Goal: Task Accomplishment & Management: Manage account settings

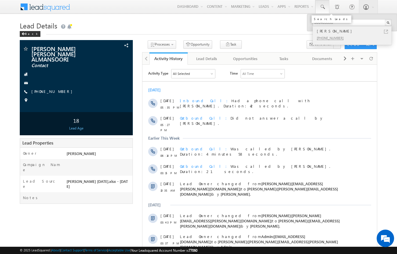
type input "506405598"
click at [359, 35] on div "[PHONE_NUMBER]" at bounding box center [355, 37] width 78 height 7
click at [381, 35] on div "[PHONE_NUMBER]" at bounding box center [355, 37] width 78 height 7
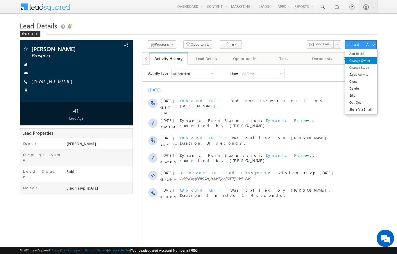
click at [365, 60] on link "Change Owner" at bounding box center [361, 60] width 32 height 7
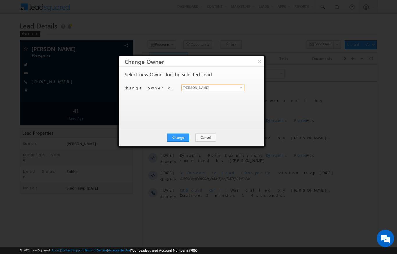
click at [230, 91] on input "[PERSON_NAME]" at bounding box center [212, 87] width 63 height 7
click at [240, 87] on span at bounding box center [241, 87] width 5 height 5
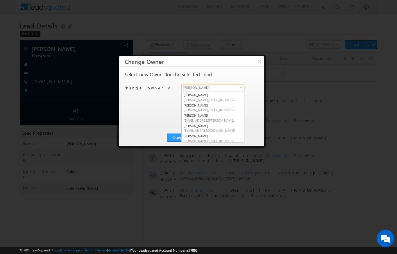
scroll to position [71, 0]
click at [215, 129] on span "[EMAIL_ADDRESS][DOMAIN_NAME]" at bounding box center [210, 131] width 52 height 4
type input "[PERSON_NAME]"
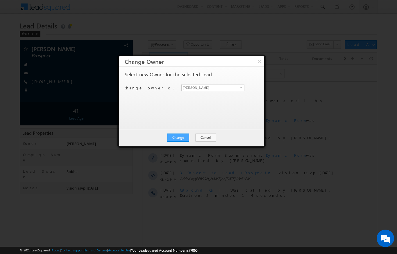
click at [180, 138] on button "Change" at bounding box center [178, 138] width 22 height 8
click at [195, 137] on button "Close" at bounding box center [192, 138] width 19 height 8
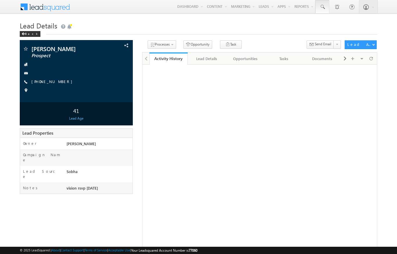
click at [324, 8] on span at bounding box center [323, 7] width 6 height 6
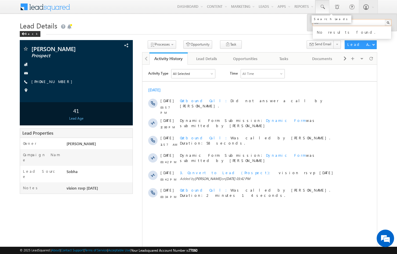
type input "5"
click at [369, 22] on input "509169245" at bounding box center [352, 22] width 79 height 7
type input "5"
type input "2"
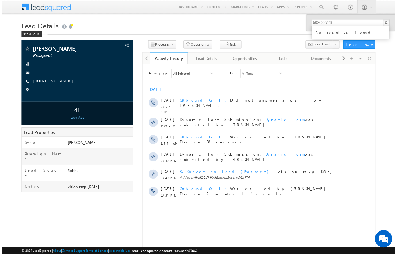
scroll to position [3, 0]
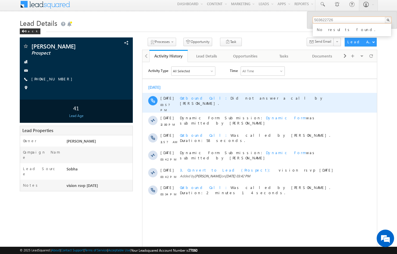
type input "503622726"
click at [190, 93] on div "Outbound Call Did not answer a call by Sandeep kumar." at bounding box center [266, 103] width 172 height 20
click at [186, 98] on span "Outbound Call" at bounding box center [205, 97] width 51 height 5
click at [188, 96] on span "Outbound Call" at bounding box center [205, 97] width 51 height 5
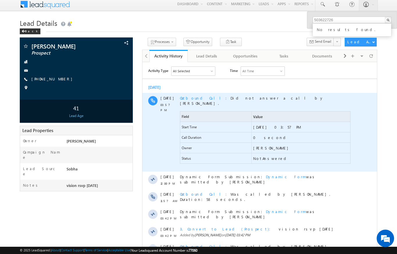
click at [199, 95] on div "Outbound Call Did not answer a call by Sandeep kumar. Field Value Start Time 31…" at bounding box center [266, 132] width 172 height 79
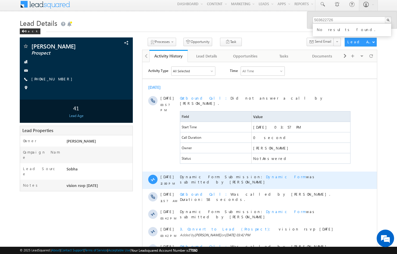
click at [266, 174] on span "Dynamic Form" at bounding box center [286, 176] width 40 height 5
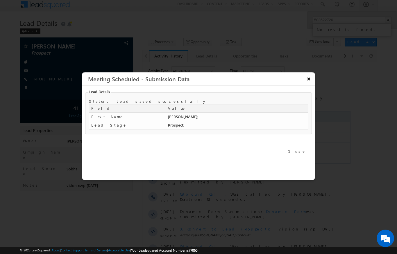
click at [307, 80] on button "×" at bounding box center [309, 79] width 10 height 10
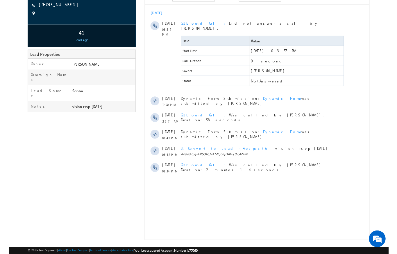
scroll to position [88, 0]
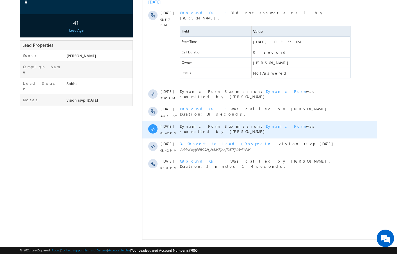
click at [266, 124] on span "Dynamic Form" at bounding box center [286, 126] width 40 height 5
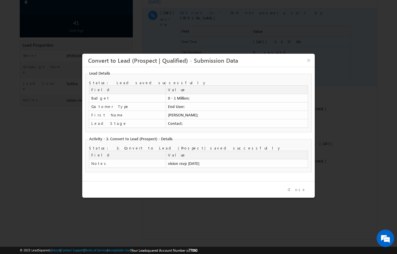
click at [307, 58] on button "×" at bounding box center [308, 60] width 9 height 10
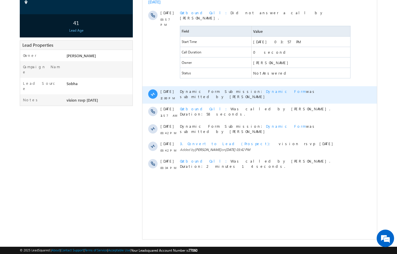
click at [266, 89] on span "Dynamic Form" at bounding box center [286, 91] width 40 height 5
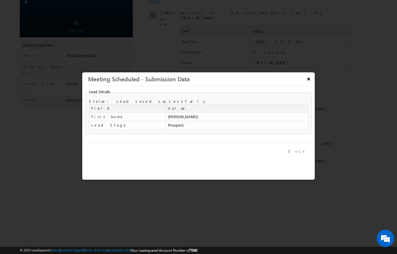
click at [308, 83] on button "×" at bounding box center [309, 79] width 10 height 10
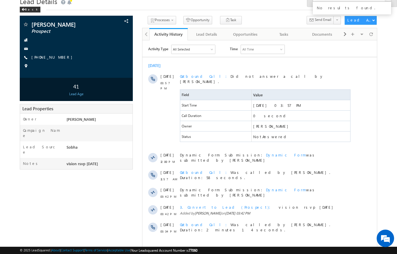
scroll to position [0, 0]
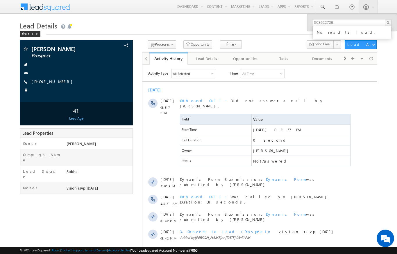
click at [332, 88] on div "[DATE]" at bounding box center [259, 89] width 235 height 5
click at [316, 86] on div "Aug 2025 31 Aug 03:57 PM Outbound Call Did not answer a call by Sandeep kumar. …" at bounding box center [259, 172] width 235 height 177
